Goal: Information Seeking & Learning: Compare options

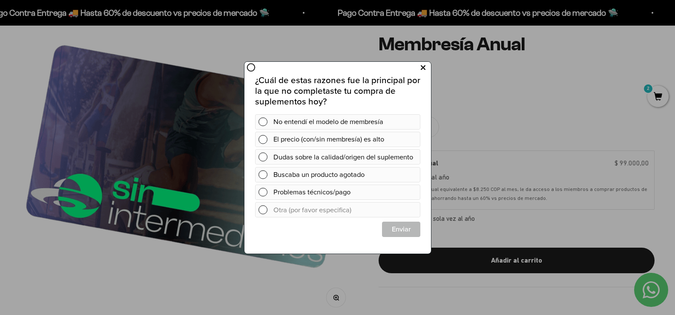
click at [422, 67] on icon at bounding box center [422, 67] width 5 height 11
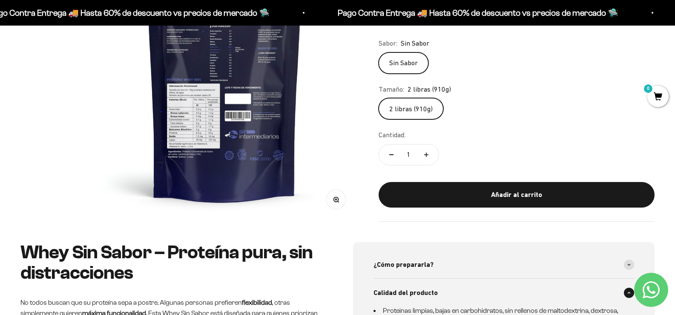
scroll to position [170, 0]
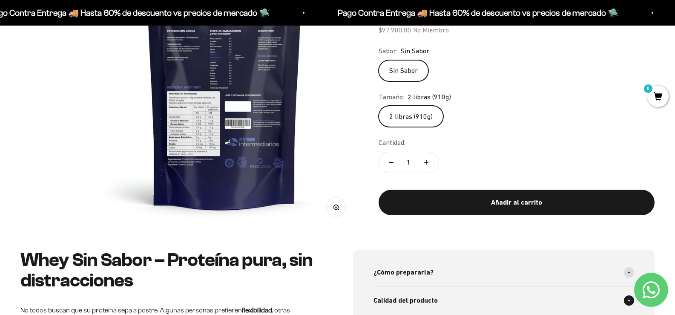
click at [333, 204] on circle "button" at bounding box center [335, 206] width 5 height 5
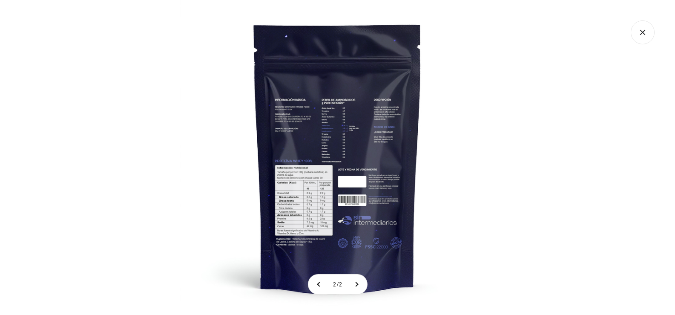
click at [322, 194] on img at bounding box center [337, 157] width 315 height 315
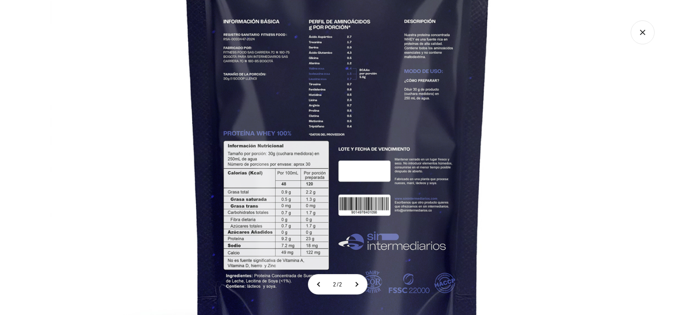
click at [352, 107] on img at bounding box center [337, 126] width 575 height 575
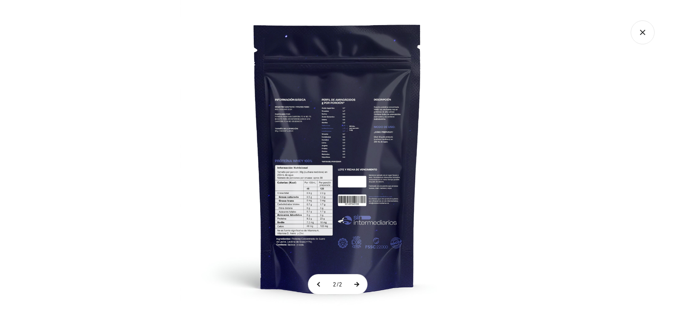
click at [360, 284] on button at bounding box center [356, 284] width 21 height 20
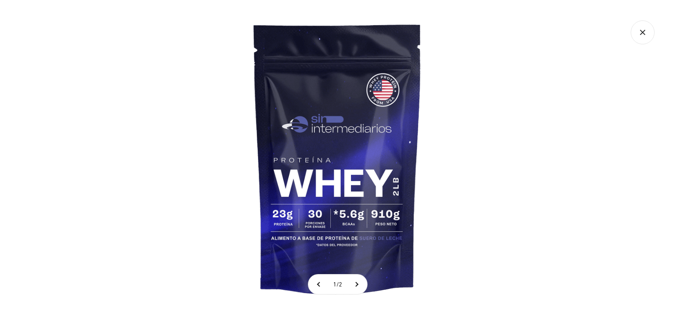
click at [577, 87] on div at bounding box center [337, 157] width 675 height 315
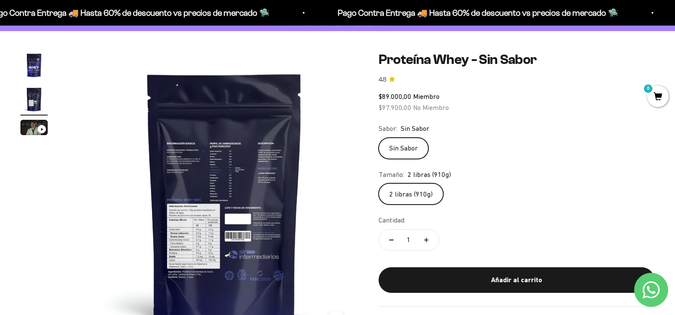
scroll to position [0, 0]
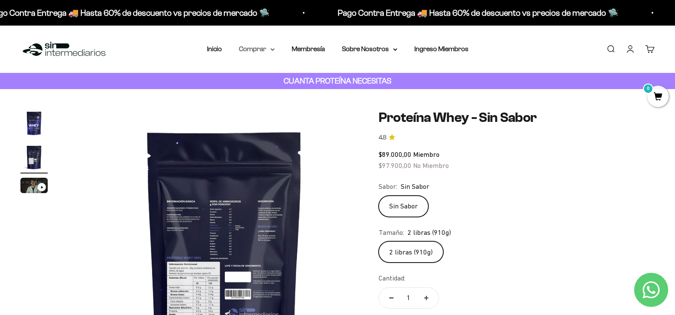
click at [258, 50] on summary "Comprar" at bounding box center [257, 48] width 36 height 11
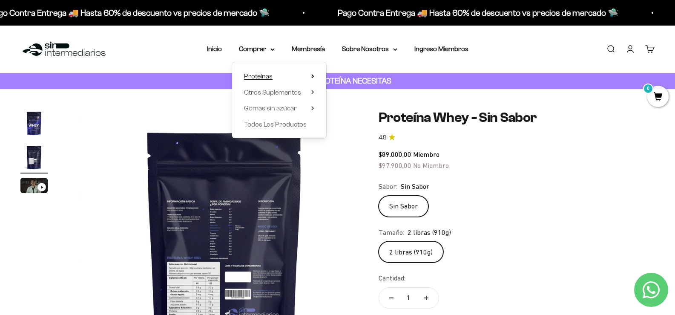
click at [258, 76] on span "Proteínas" at bounding box center [258, 75] width 29 height 7
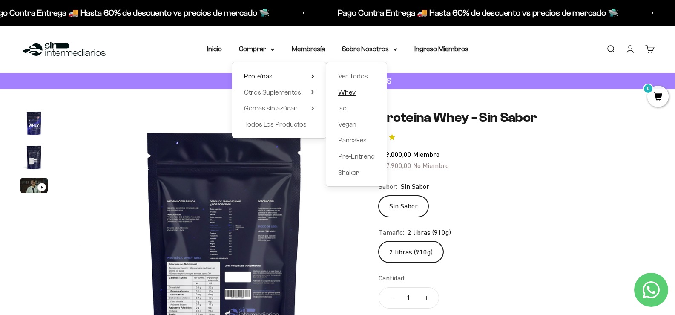
click at [353, 92] on span "Whey" at bounding box center [346, 92] width 17 height 7
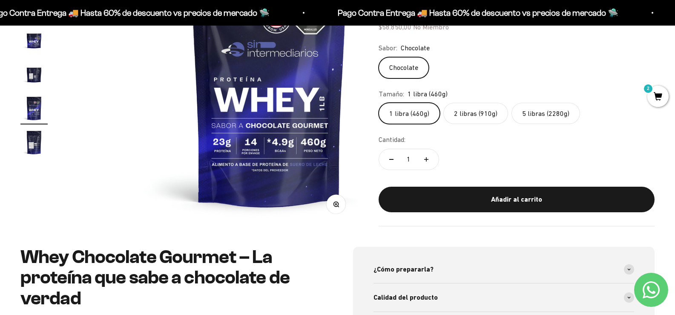
scroll to position [170, 0]
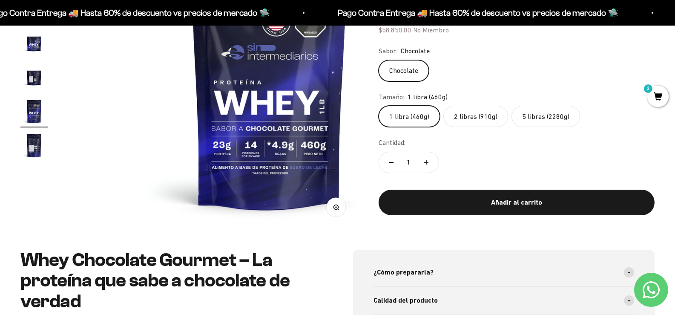
click at [34, 85] on img "Ir al artículo 5" at bounding box center [33, 76] width 27 height 27
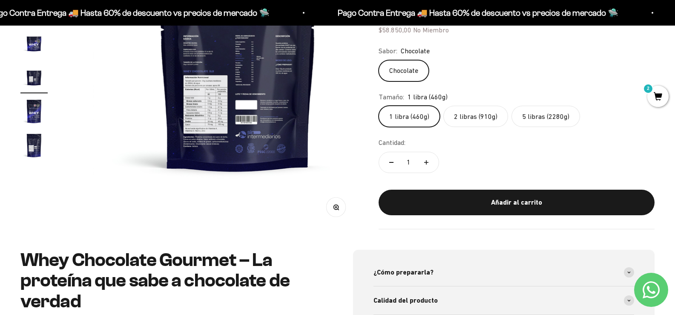
scroll to position [0, 1155]
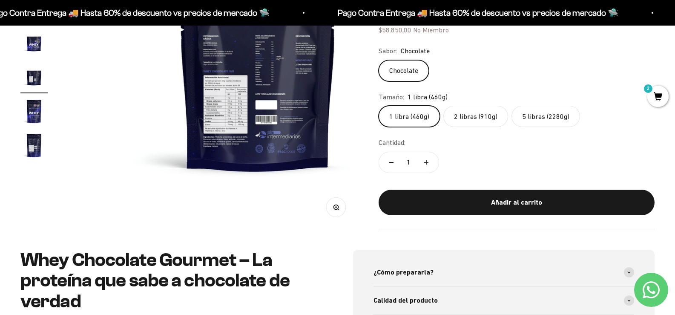
click at [209, 107] on img at bounding box center [258, 84] width 290 height 290
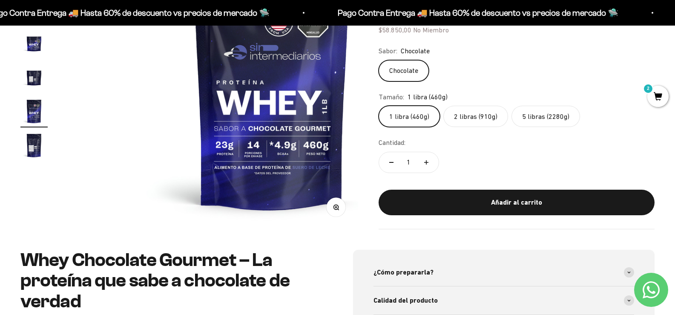
scroll to position [0, 1444]
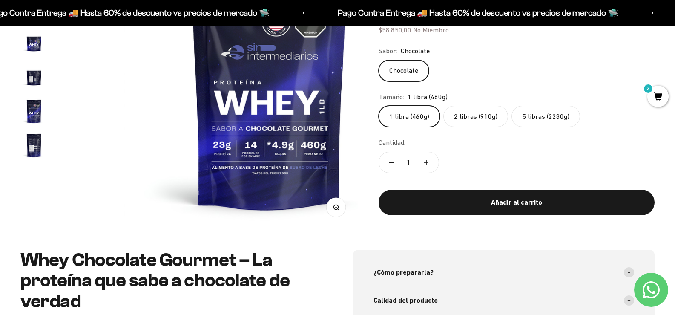
click at [38, 86] on img "Ir al artículo 5" at bounding box center [33, 76] width 27 height 27
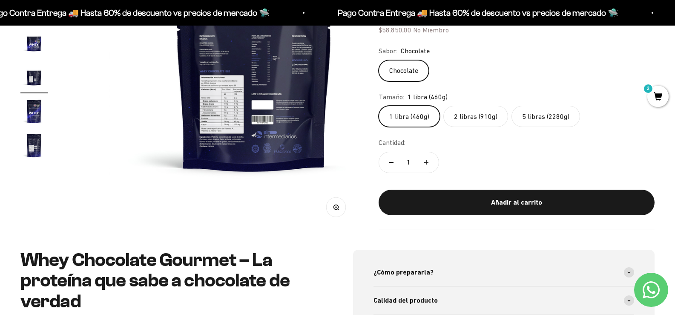
scroll to position [0, 1155]
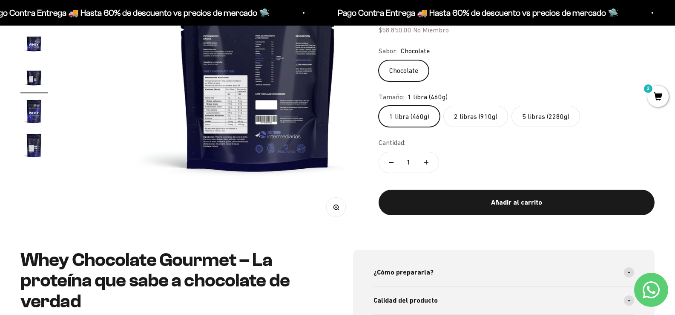
click at [333, 204] on circle "button" at bounding box center [335, 206] width 5 height 5
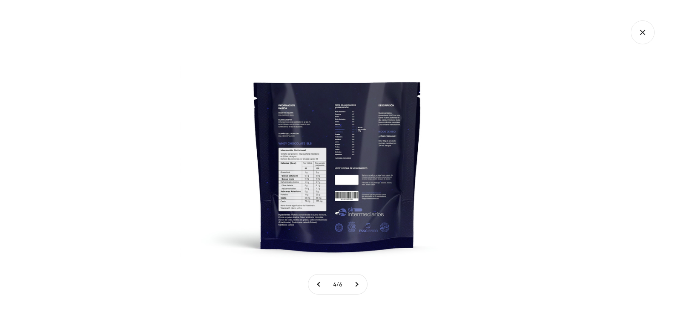
click at [311, 191] on img at bounding box center [337, 157] width 315 height 315
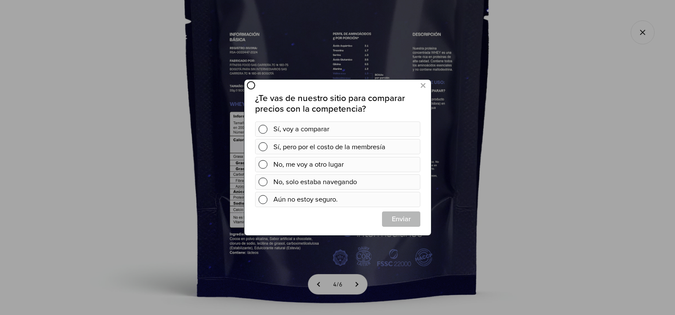
scroll to position [0, 0]
click at [425, 85] on button at bounding box center [423, 86] width 16 height 14
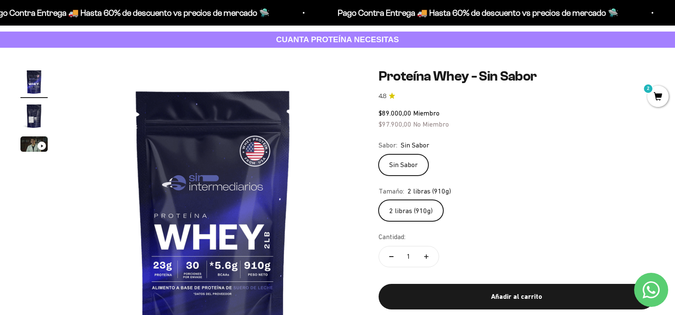
scroll to position [43, 0]
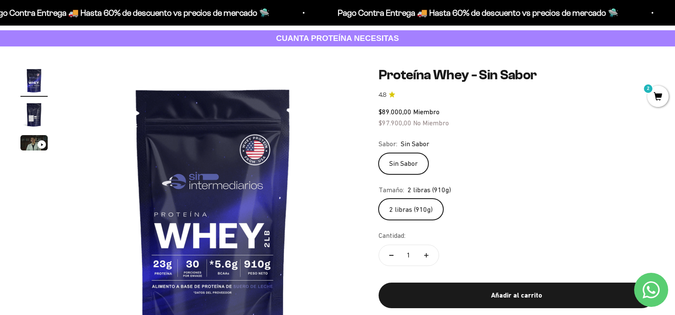
click at [31, 117] on img "Ir al artículo 2" at bounding box center [33, 114] width 27 height 27
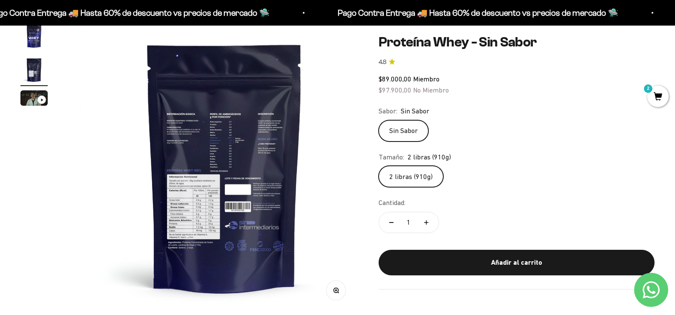
scroll to position [128, 0]
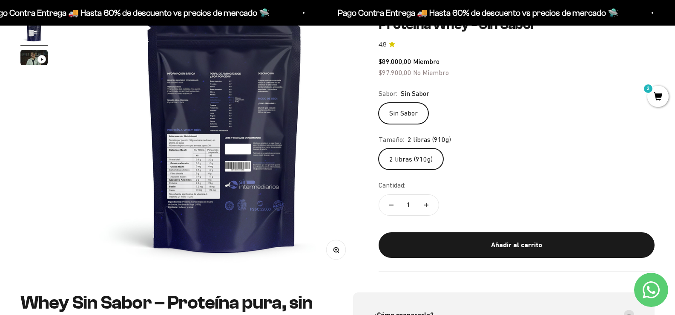
click at [333, 247] on icon "button" at bounding box center [336, 250] width 6 height 6
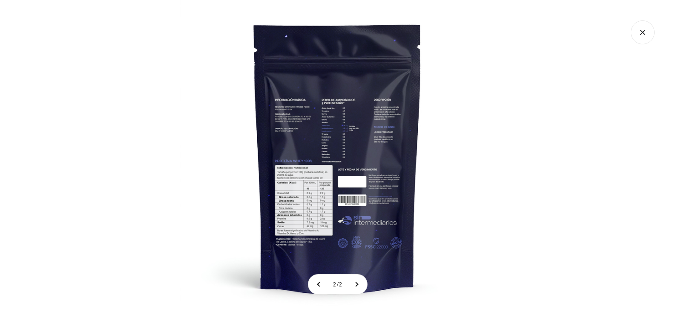
click at [313, 201] on img at bounding box center [337, 157] width 315 height 315
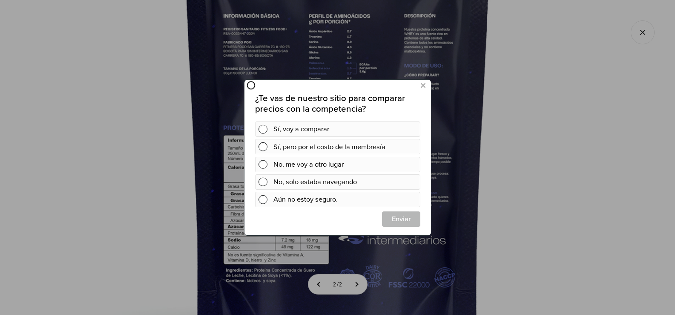
scroll to position [0, 0]
click at [422, 83] on icon at bounding box center [422, 85] width 5 height 11
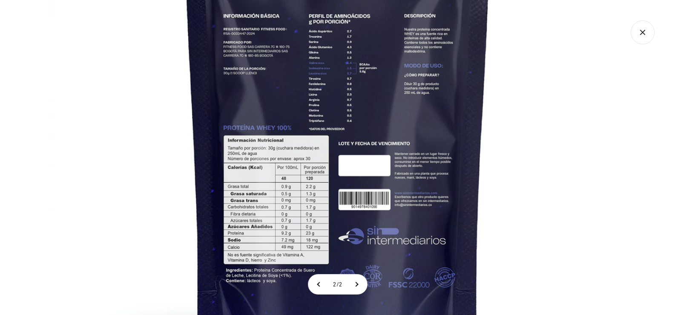
click at [146, 202] on img at bounding box center [337, 121] width 575 height 575
